Goal: Check status: Check status

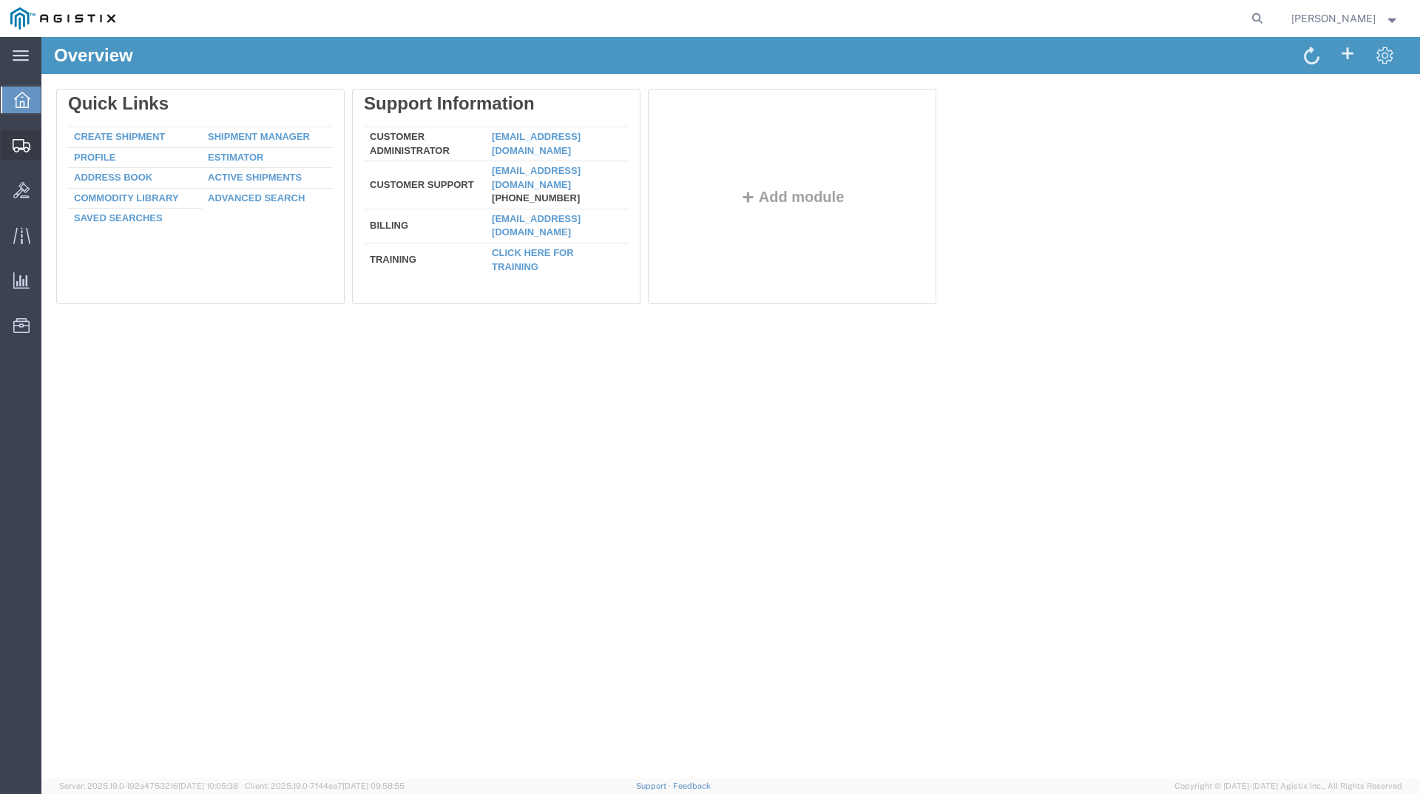
click at [51, 150] on span "Shipments" at bounding box center [46, 145] width 10 height 30
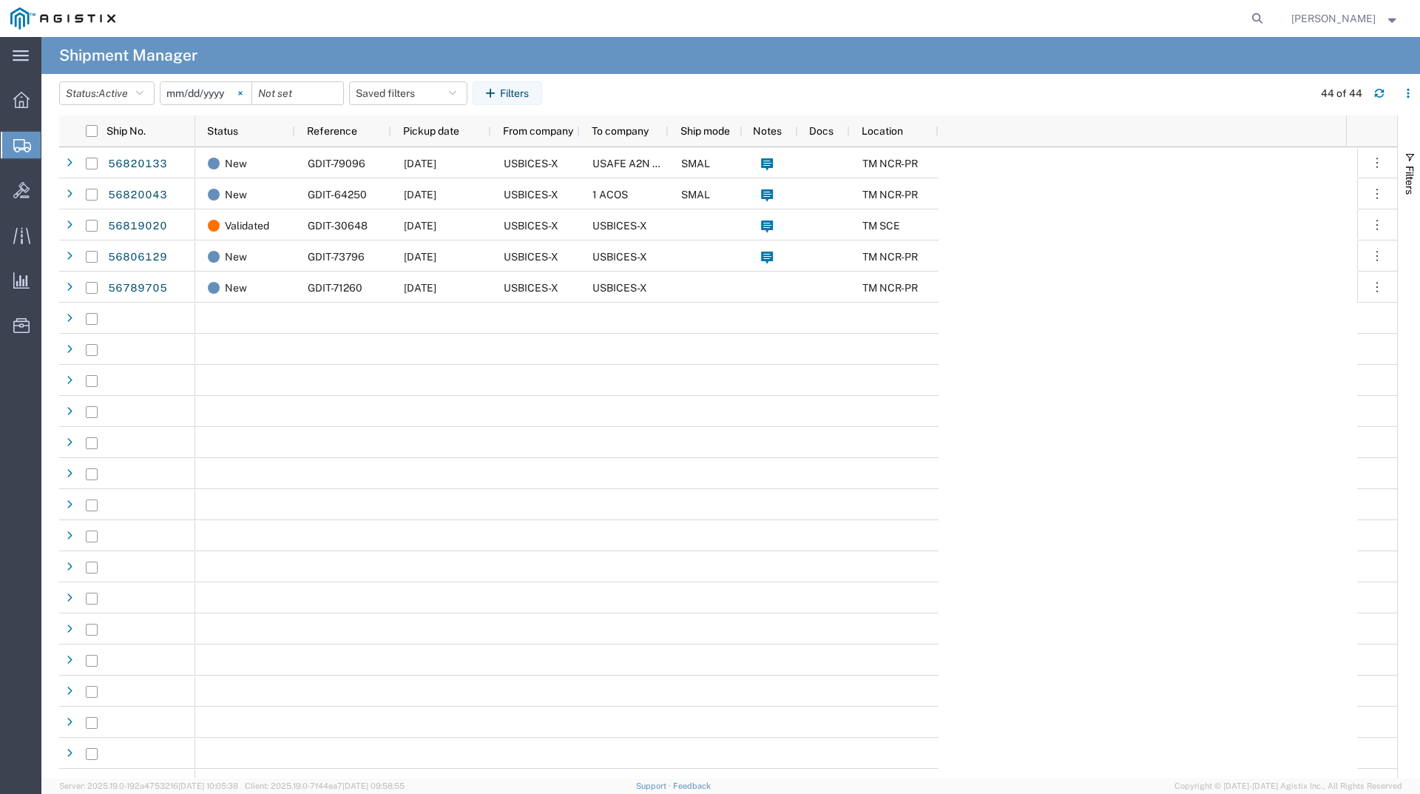
click at [243, 95] on svg-icon at bounding box center [240, 93] width 22 height 22
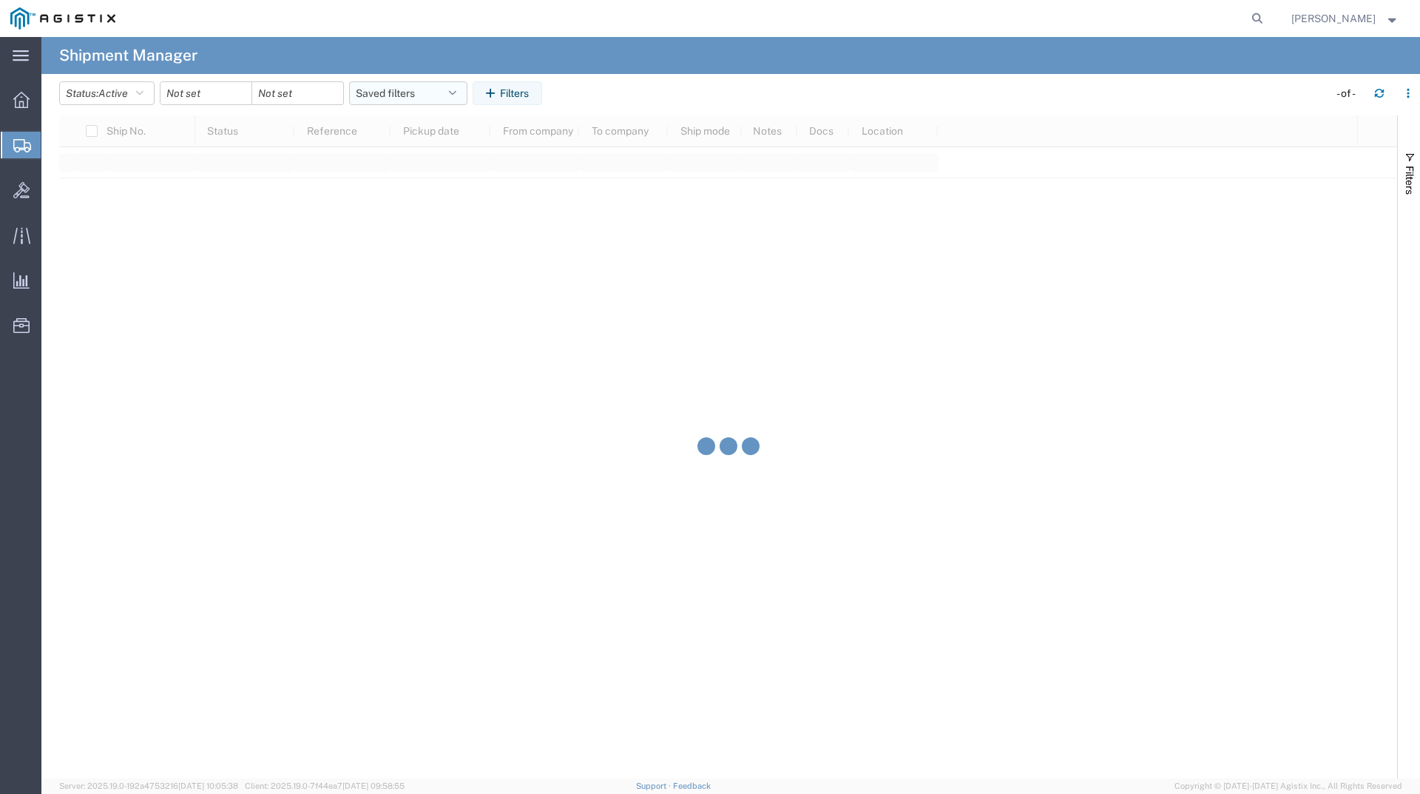
click at [404, 92] on button "Saved filters" at bounding box center [408, 93] width 118 height 24
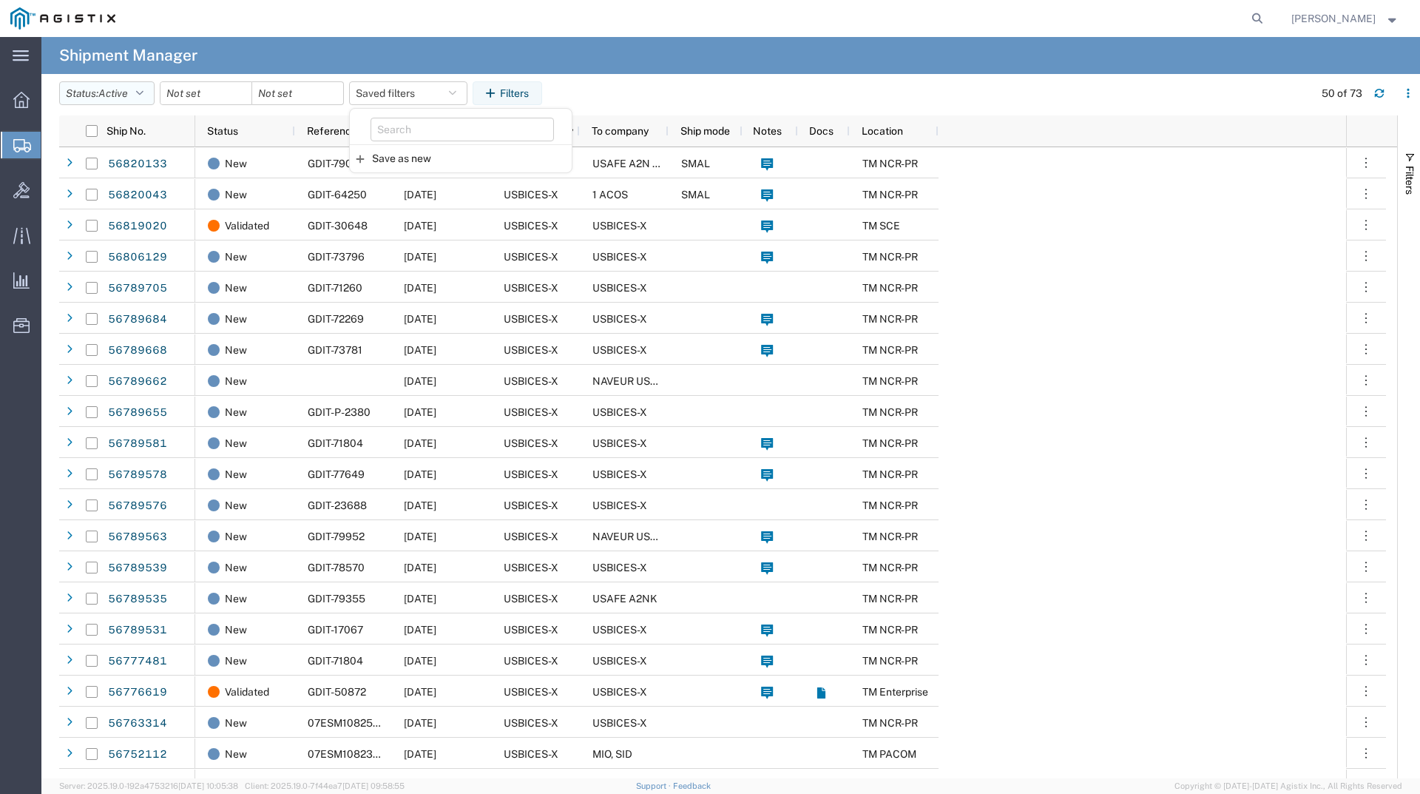
click at [126, 89] on span "Active" at bounding box center [113, 93] width 30 height 12
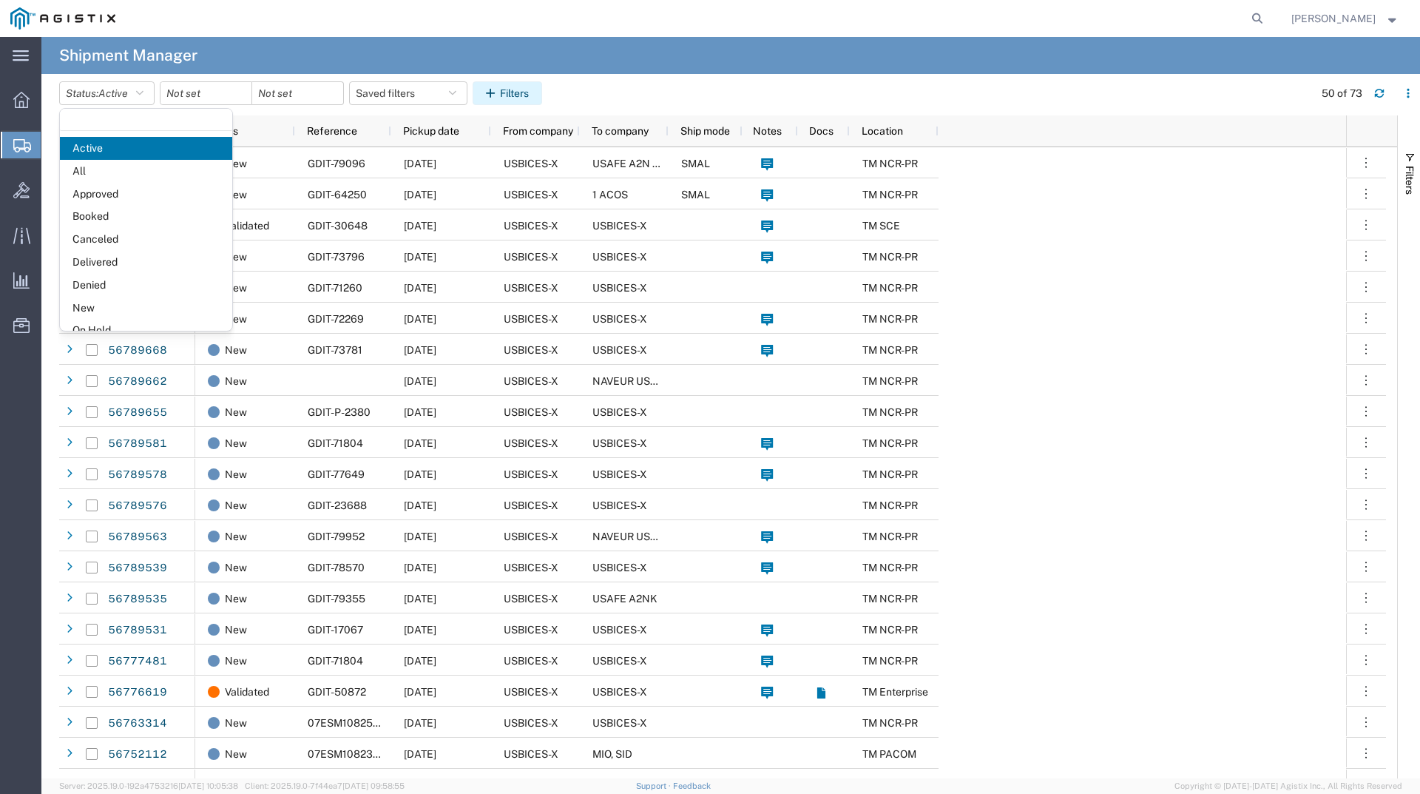
click at [510, 92] on button "Filters" at bounding box center [508, 93] width 70 height 24
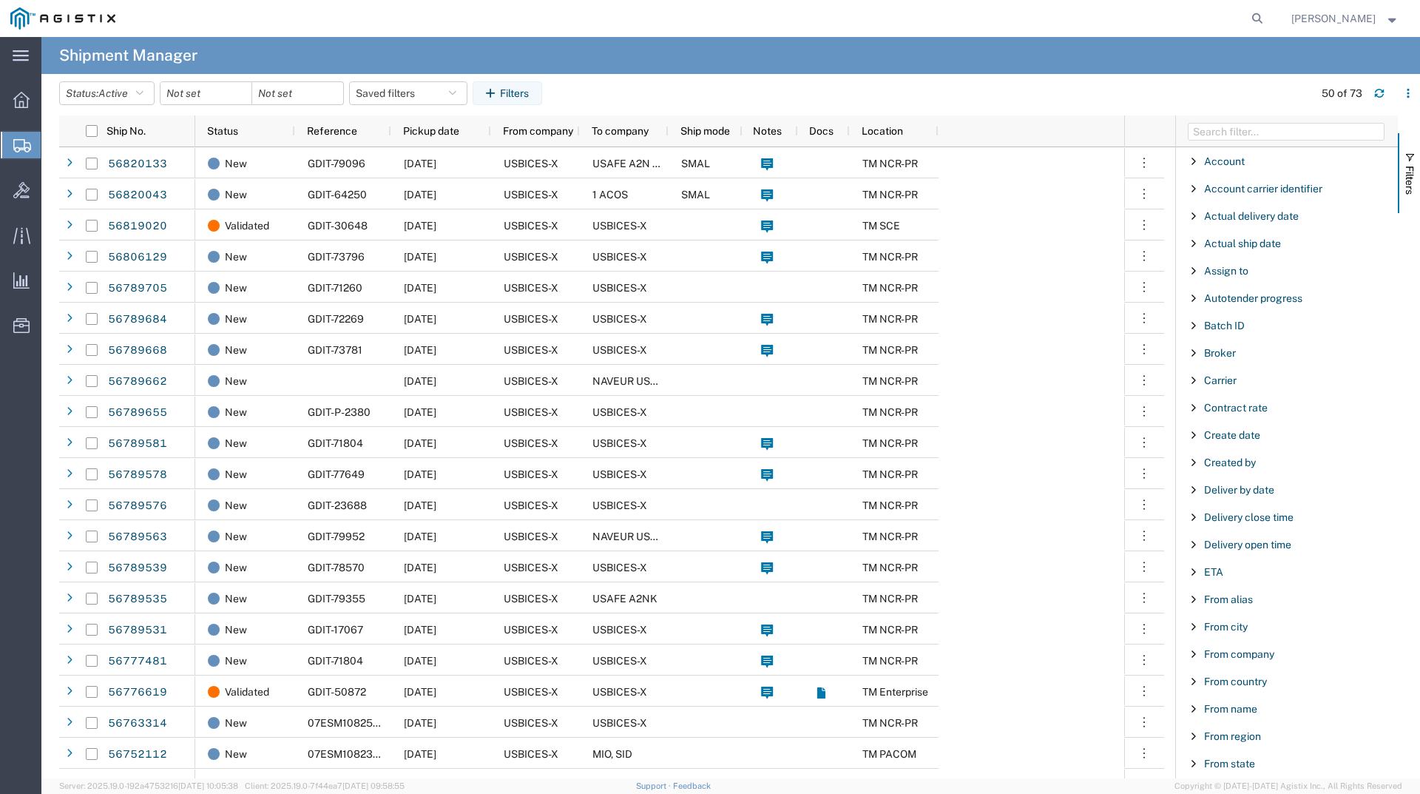
scroll to position [888, 0]
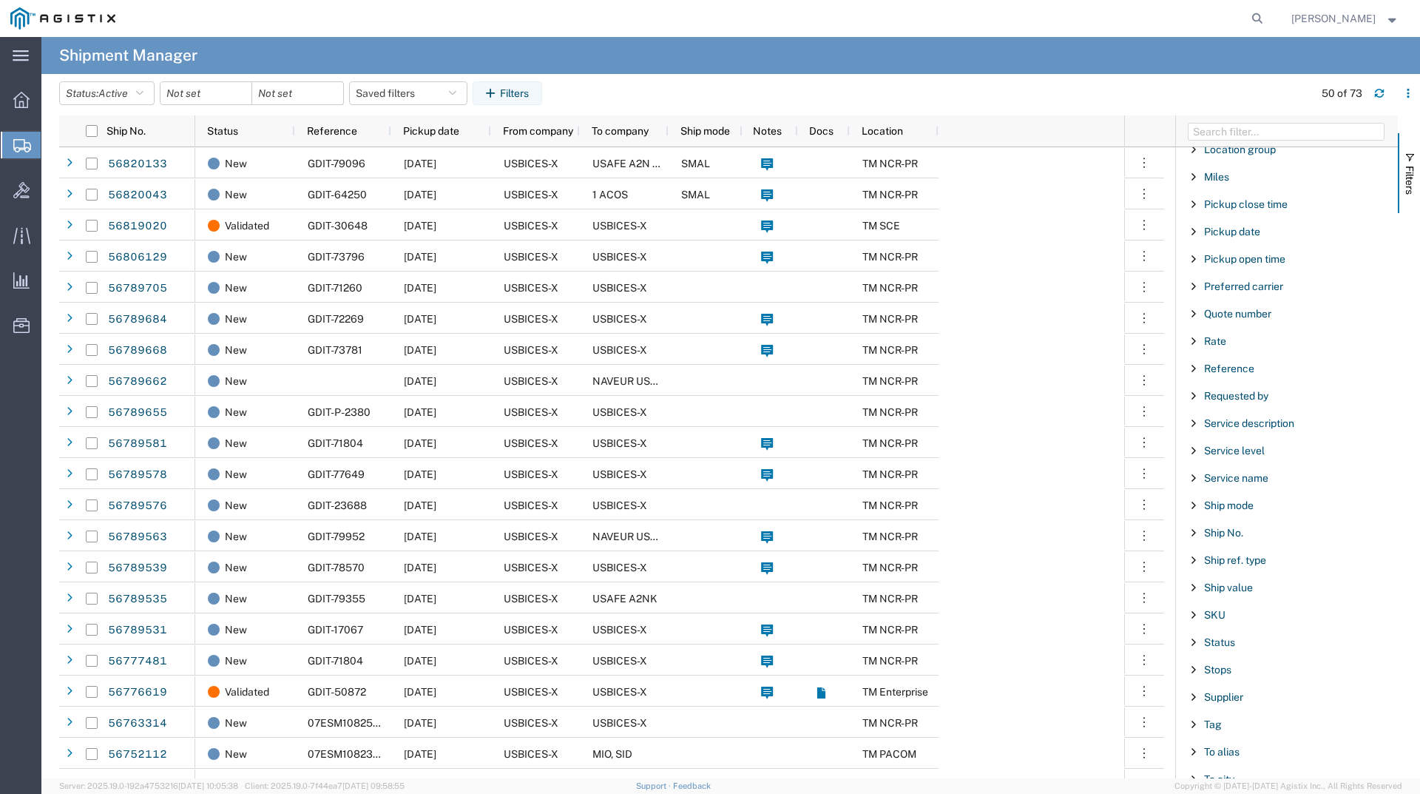
click at [1249, 375] on div "Reference" at bounding box center [1287, 368] width 222 height 27
click at [1232, 410] on div "starts with" at bounding box center [1287, 406] width 169 height 12
click at [1241, 436] on input "Filter Value" at bounding box center [1292, 431] width 194 height 18
type input "66064"
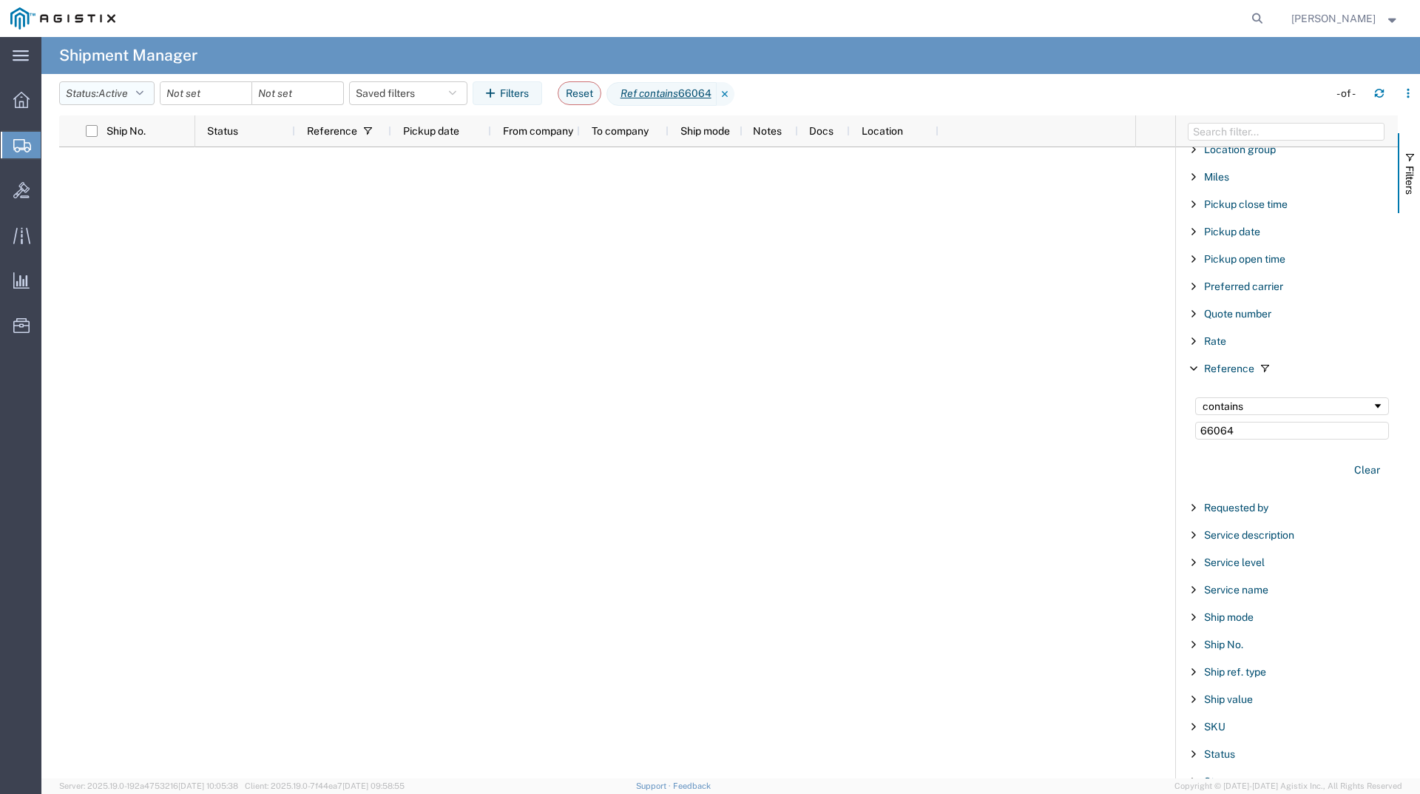
click at [121, 87] on span "Active" at bounding box center [113, 93] width 30 height 12
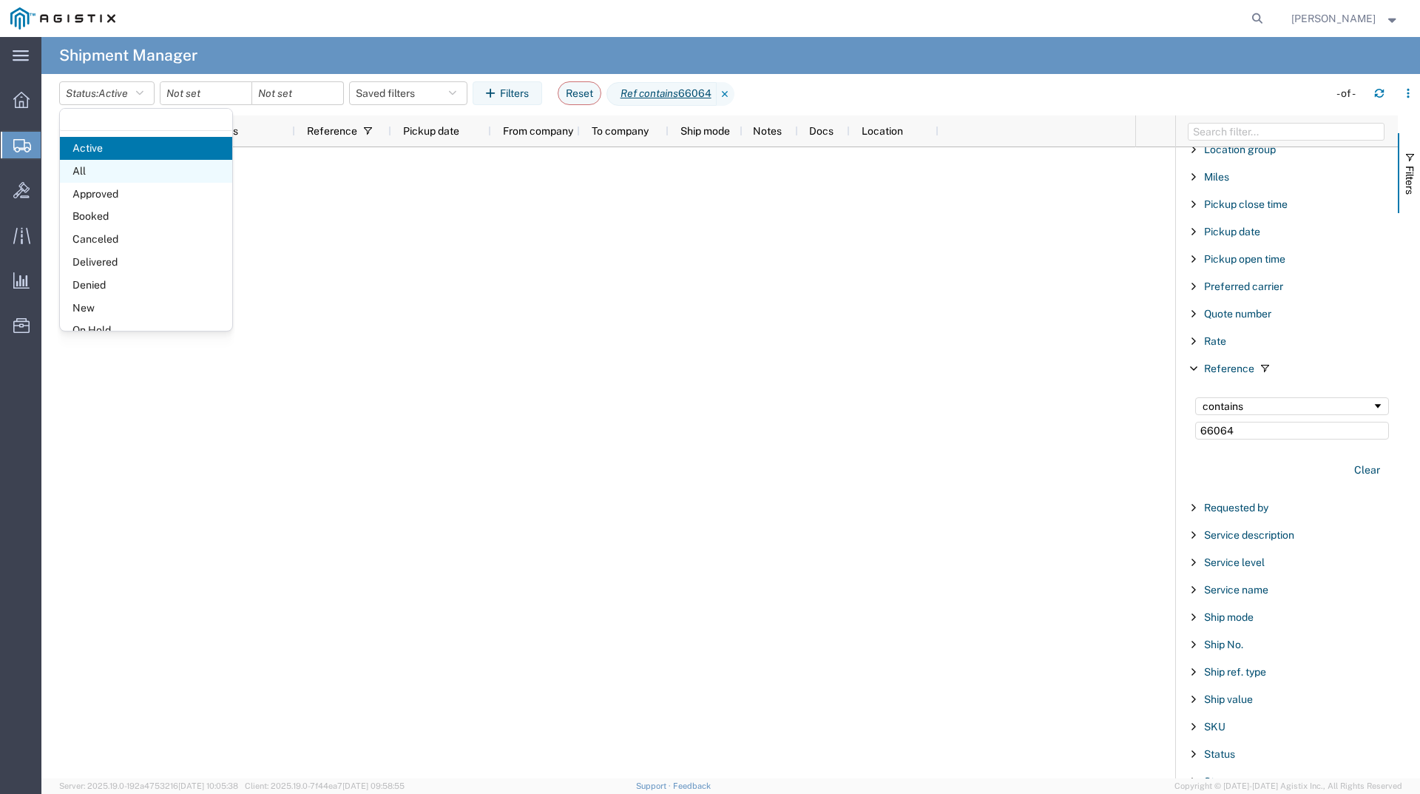
click at [114, 163] on span "All" at bounding box center [146, 171] width 172 height 23
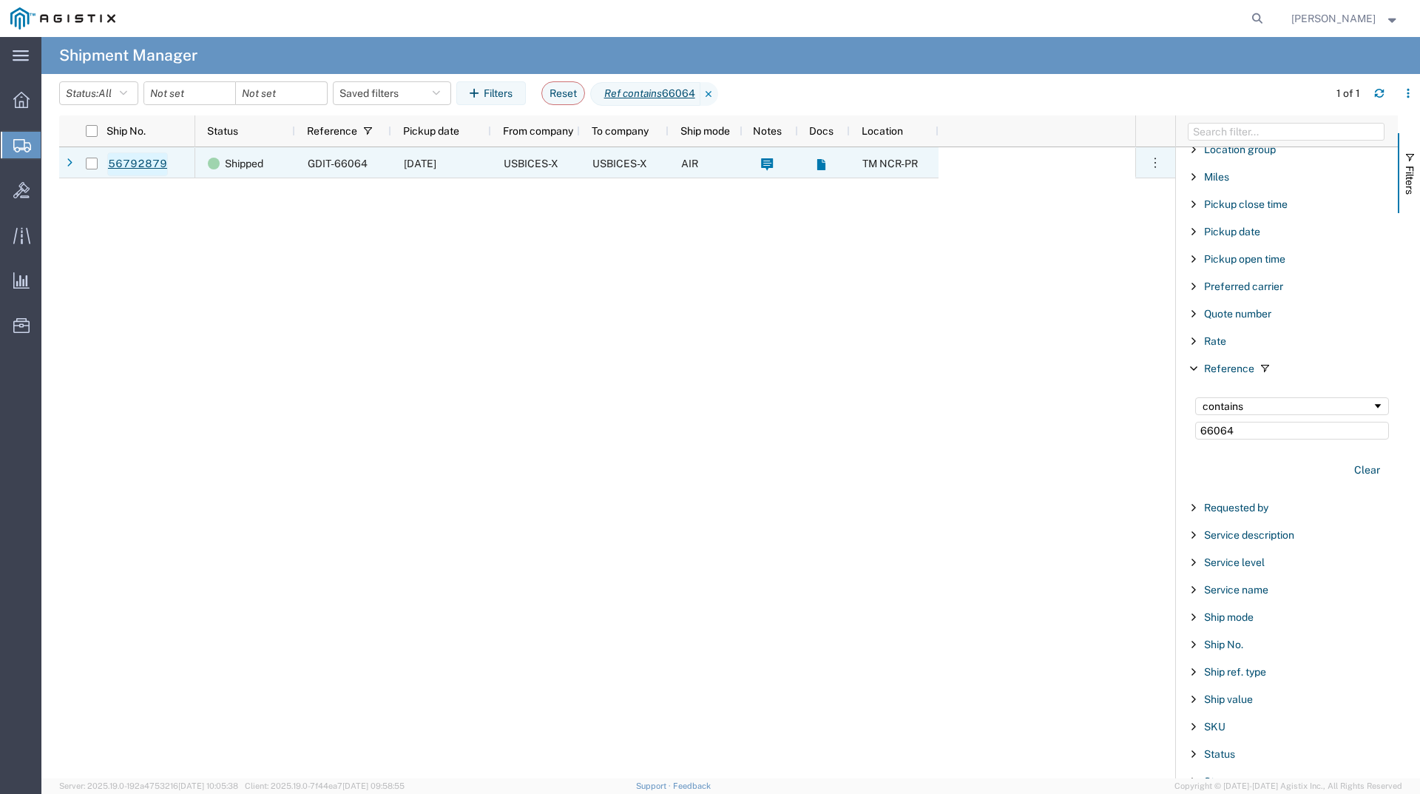
click at [154, 163] on link "56792879" at bounding box center [137, 164] width 61 height 24
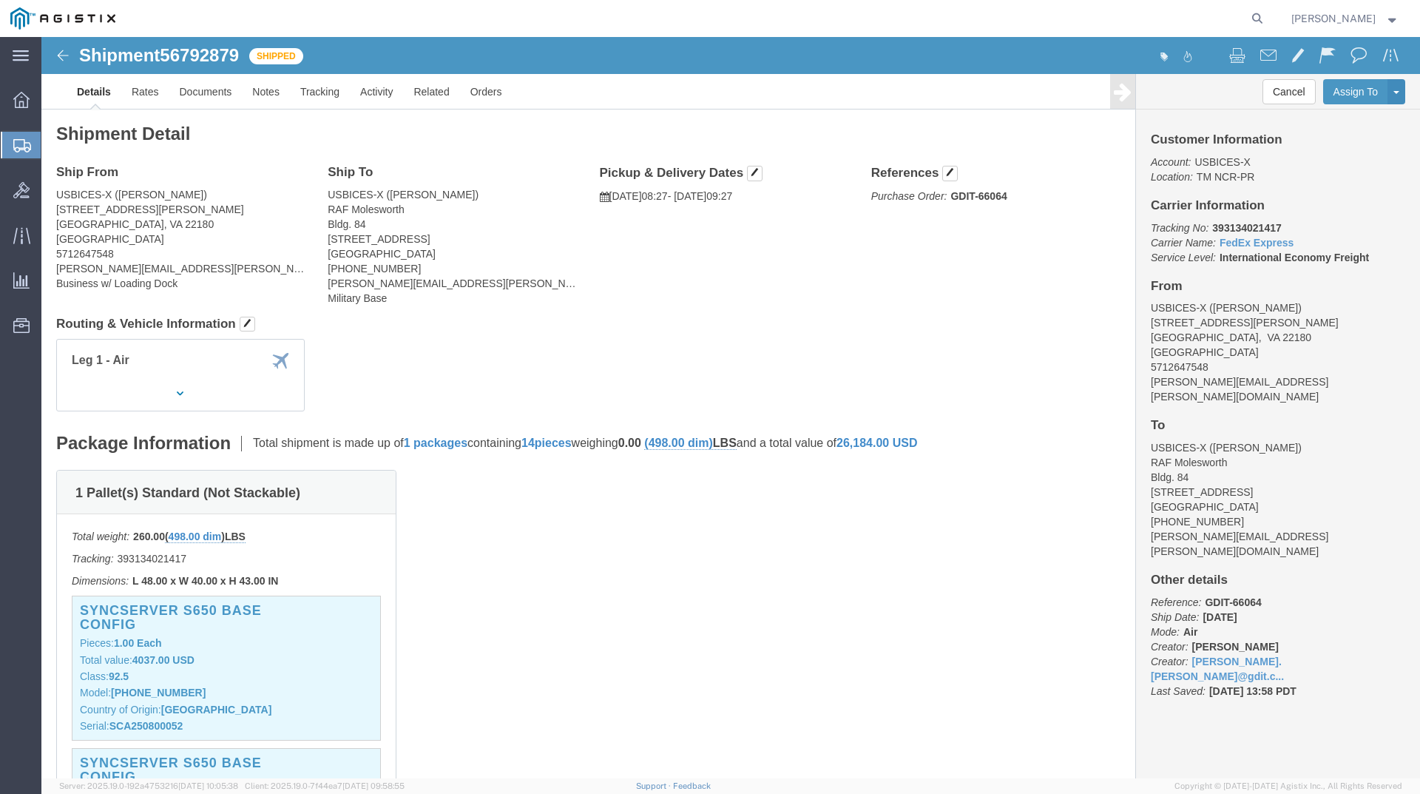
drag, startPoint x: 1234, startPoint y: 186, endPoint x: 1163, endPoint y: 192, distance: 70.6
click p "Tracking No: 393134021417 Carrier Name: FedEx Express FedEx Express Service Lev…"
click at [53, 150] on span "Shipments" at bounding box center [47, 145] width 12 height 30
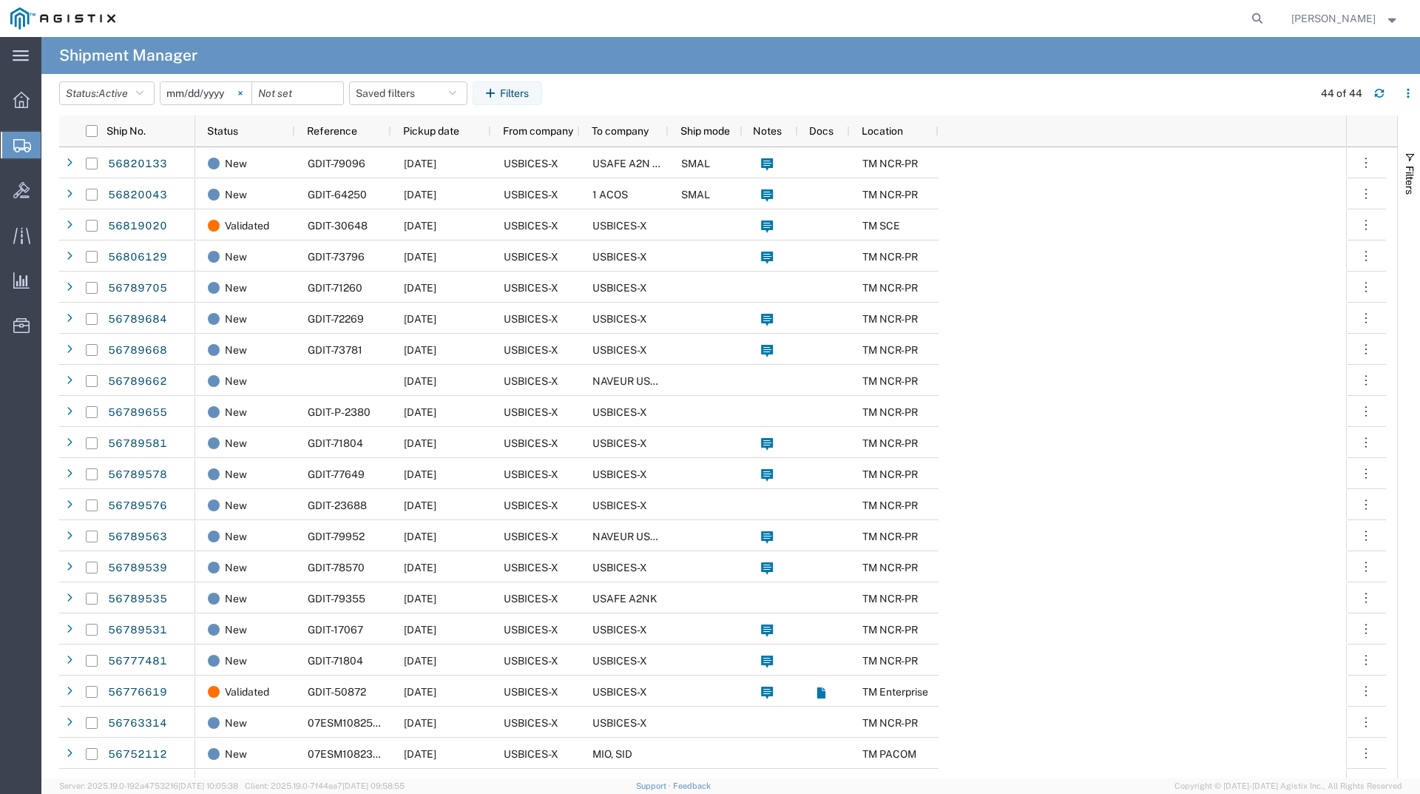
click at [240, 92] on svg-icon at bounding box center [240, 93] width 22 height 22
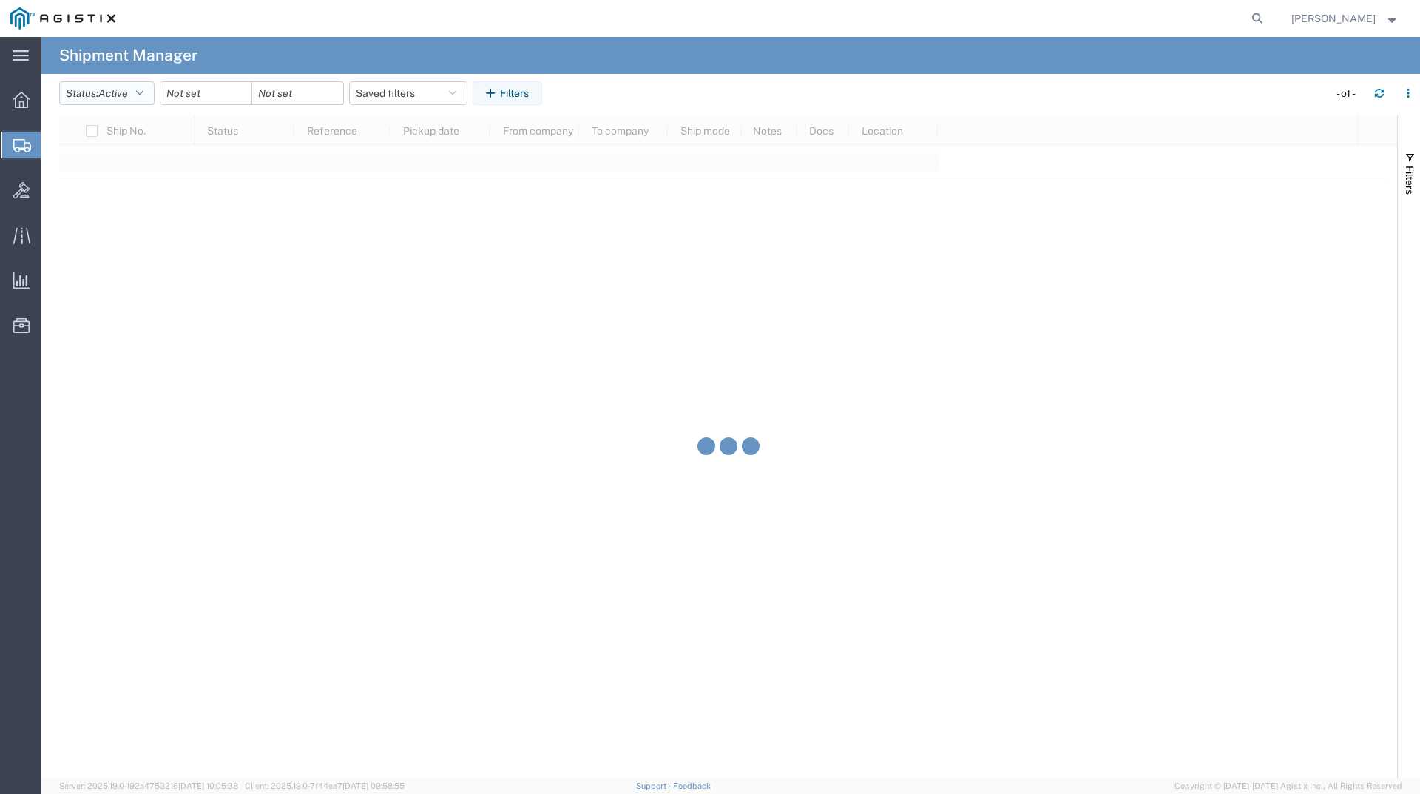
click at [143, 94] on icon "button" at bounding box center [139, 93] width 7 height 10
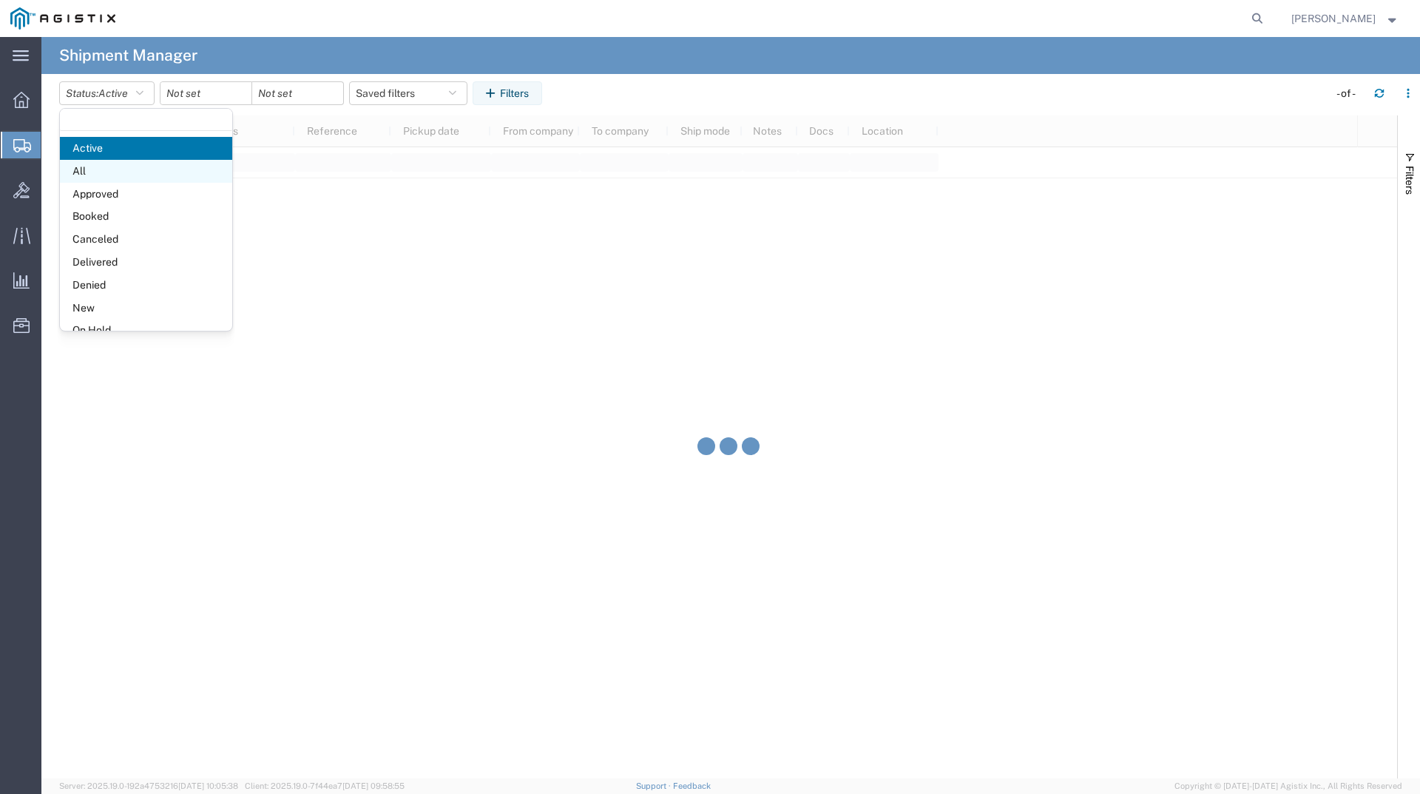
click at [118, 167] on span "All" at bounding box center [146, 171] width 172 height 23
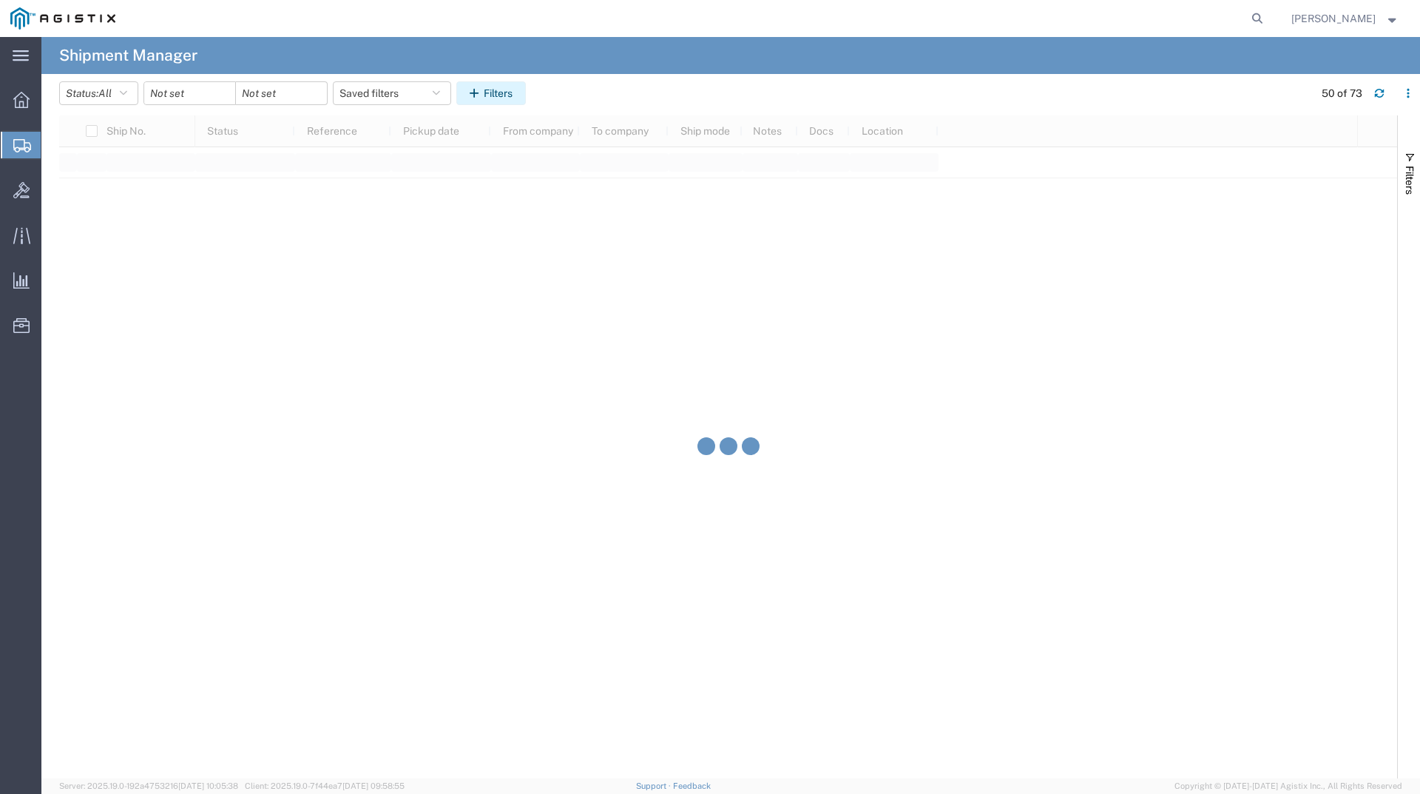
click at [484, 93] on icon "button" at bounding box center [477, 93] width 14 height 10
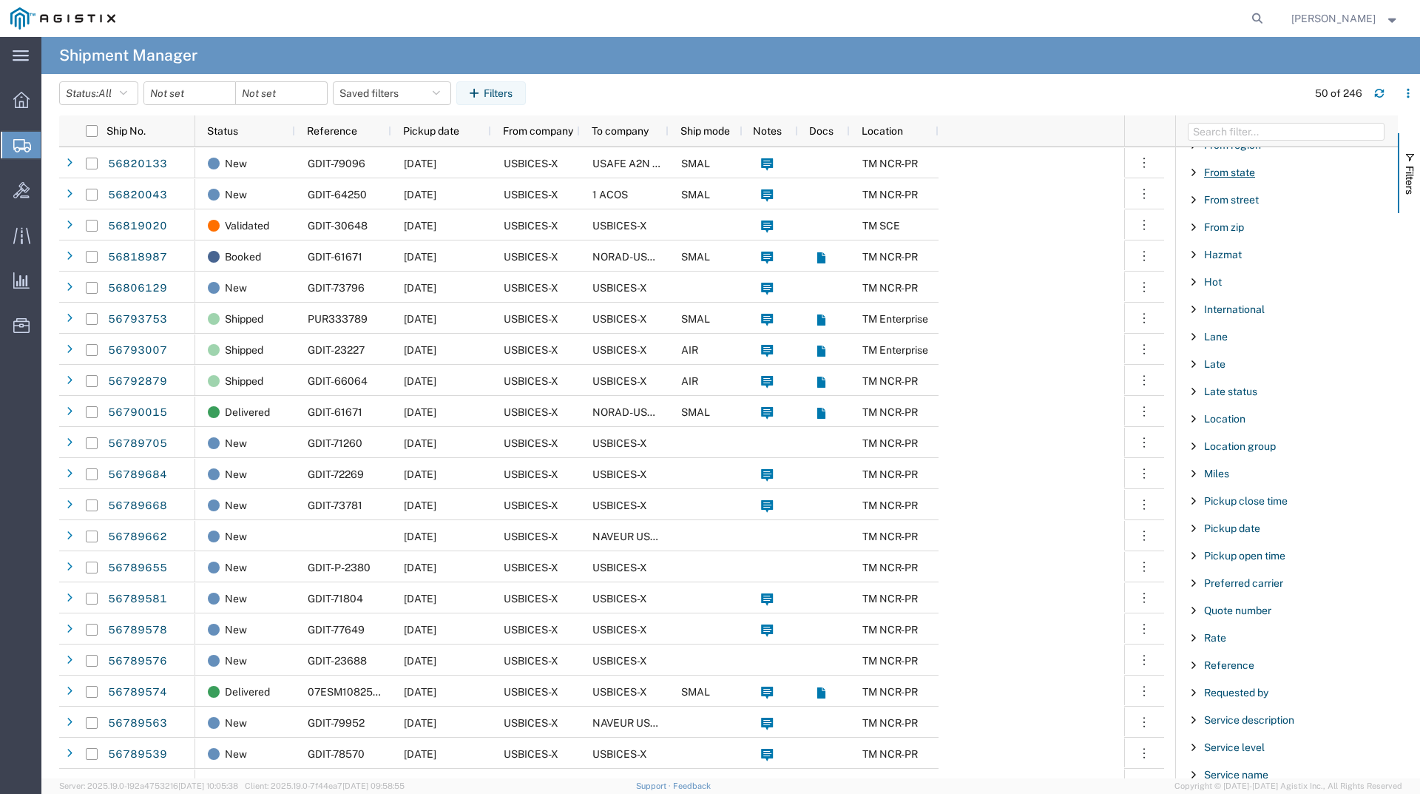
scroll to position [666, 0]
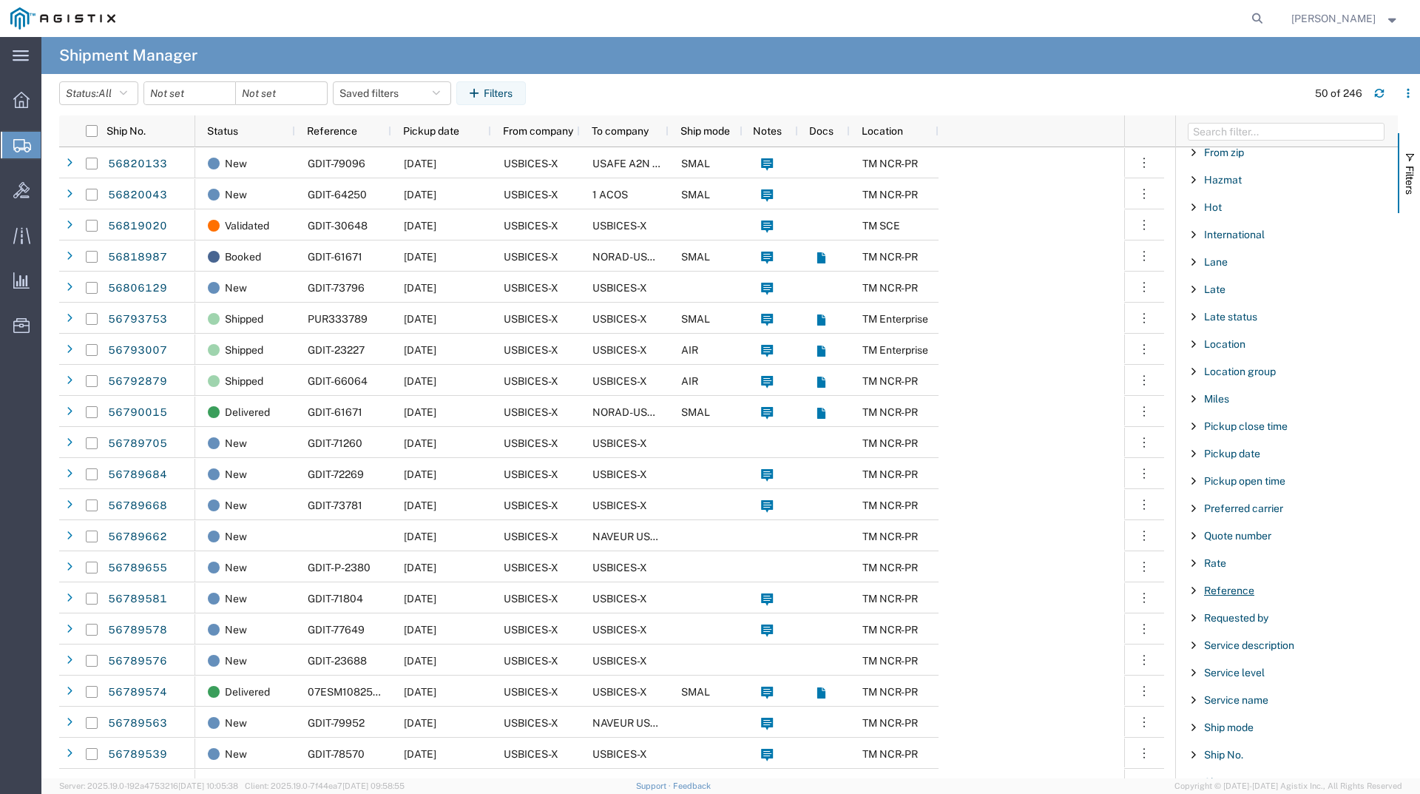
click at [1236, 590] on span "Reference" at bounding box center [1229, 590] width 50 height 12
click at [1260, 629] on div "starts with" at bounding box center [1287, 628] width 169 height 12
click at [1253, 652] on input "Filter Value" at bounding box center [1292, 653] width 194 height 18
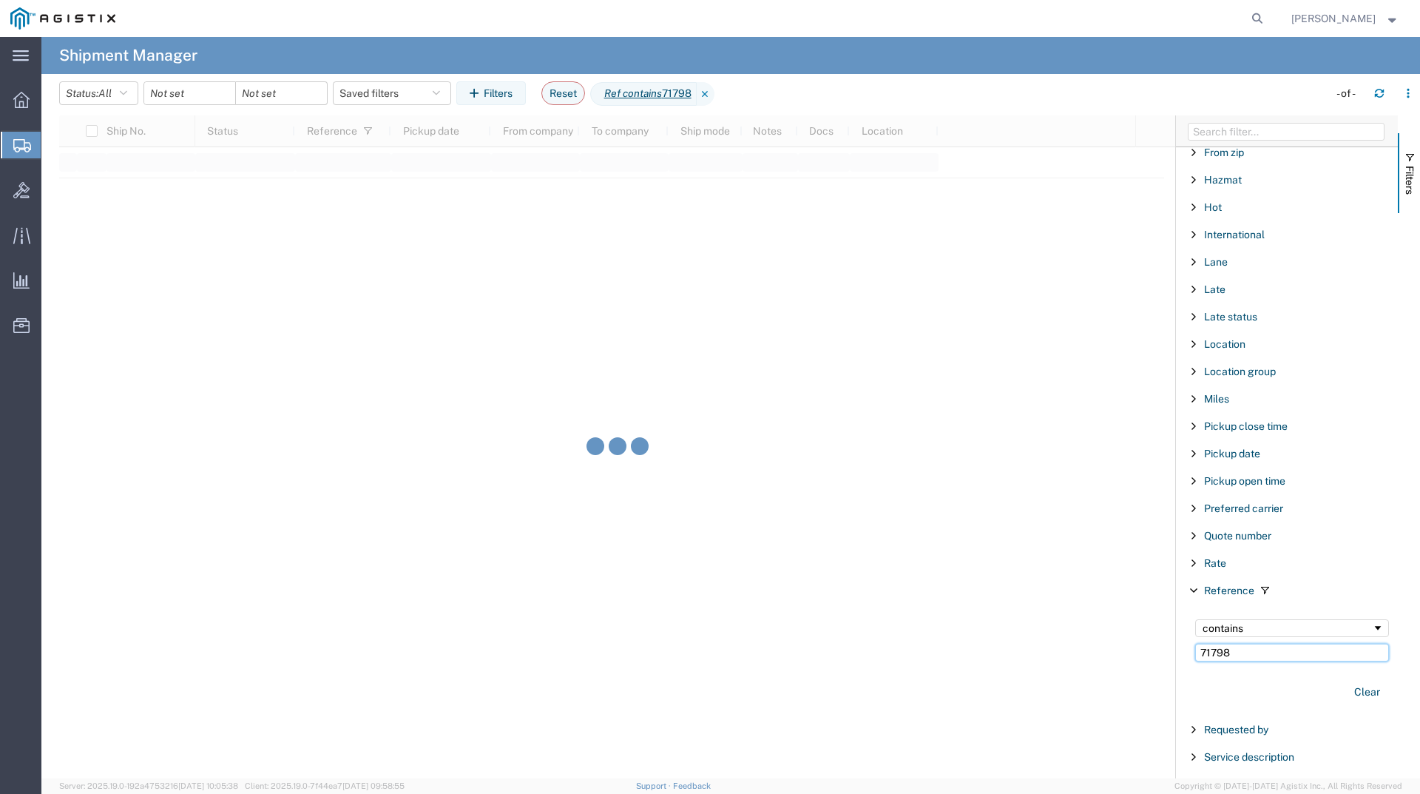
type input "71798"
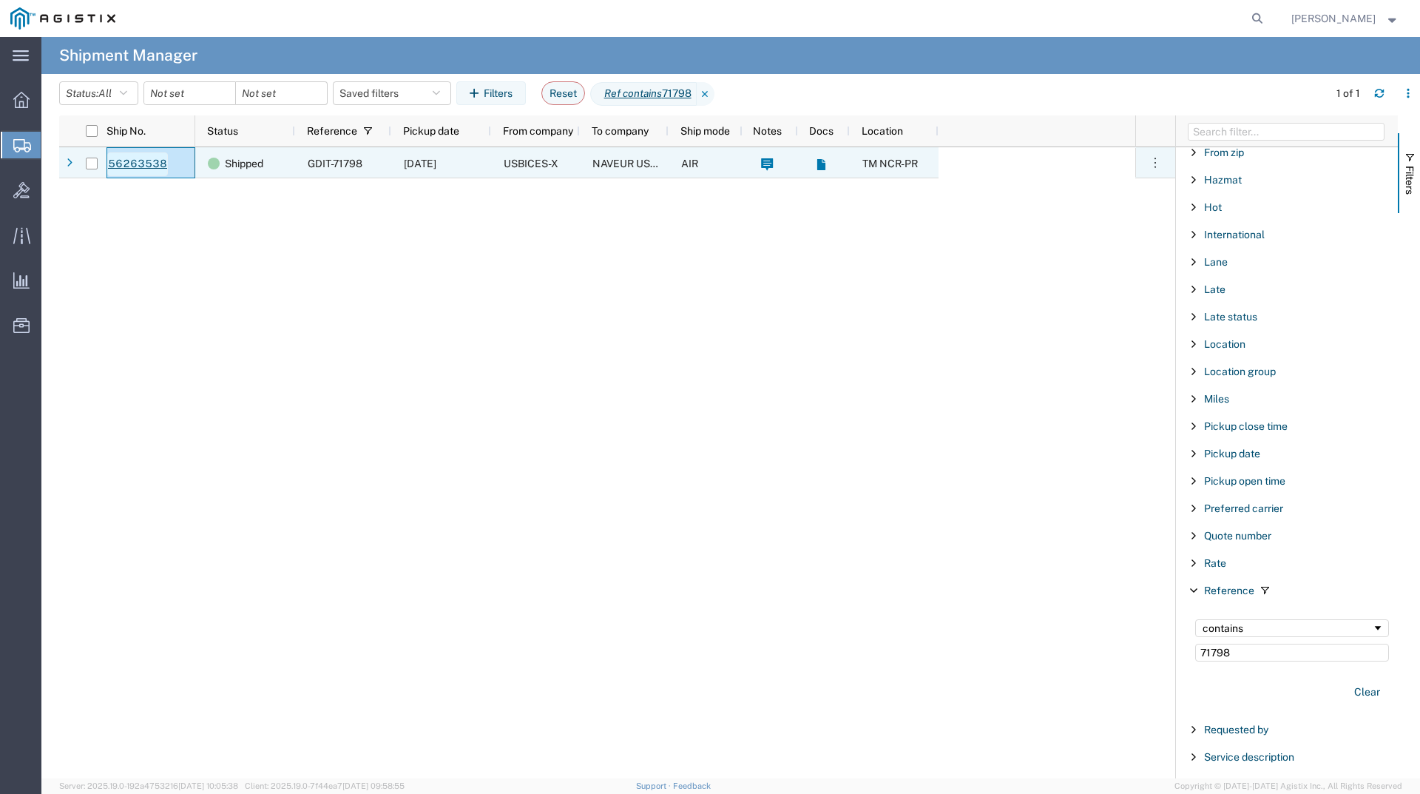
click at [154, 164] on link "56263538" at bounding box center [137, 164] width 61 height 24
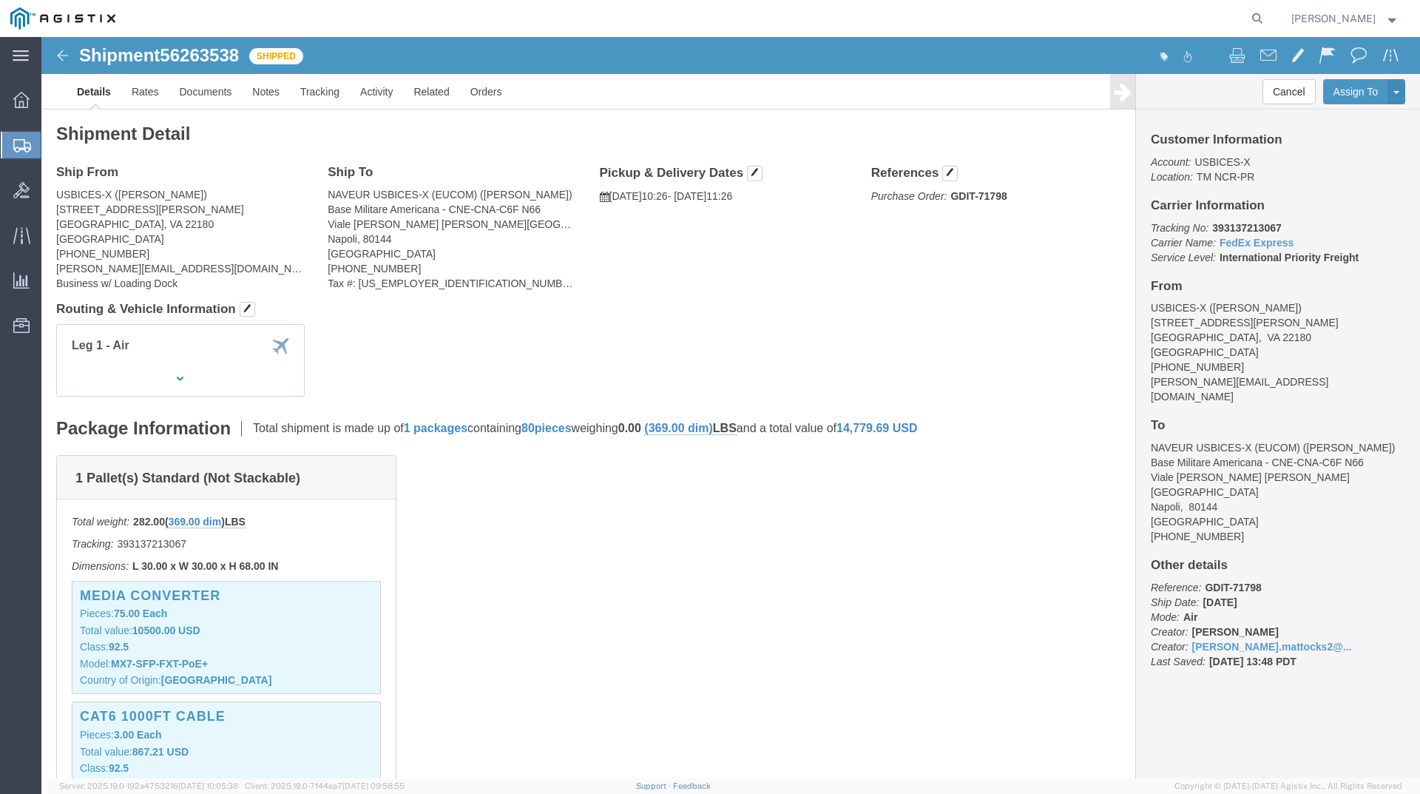
drag, startPoint x: 1229, startPoint y: 189, endPoint x: 1165, endPoint y: 196, distance: 64.7
click b "393137213067"
click img
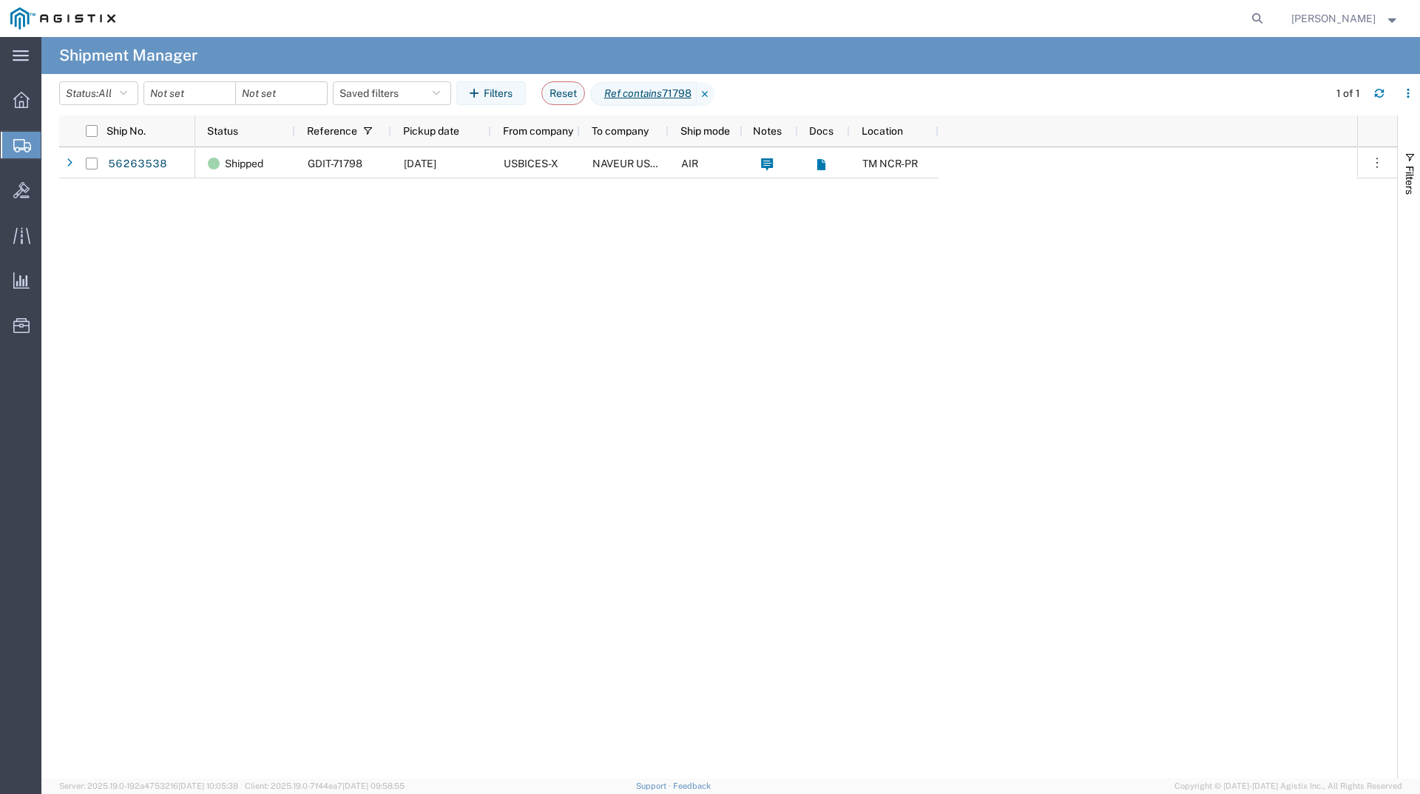
click at [399, 313] on div "Shipped GDIT-71798 [DATE] USBICES-X NAVEUR USBICES-X (EUCOM) AIR TM NCR-PR" at bounding box center [776, 462] width 1162 height 631
